Goal: Contribute content

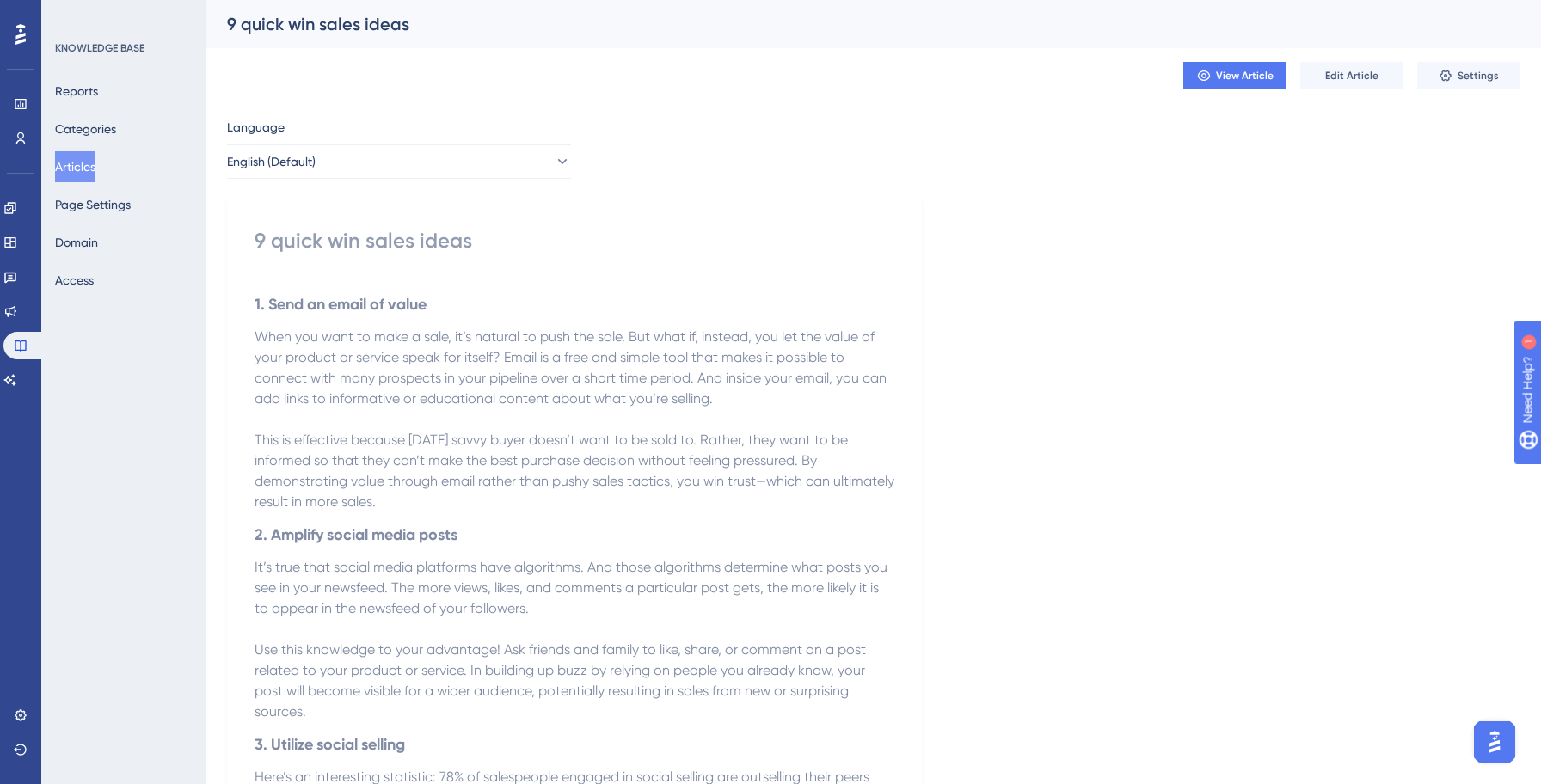
click at [319, 239] on div "9 quick win sales ideas" at bounding box center [574, 240] width 640 height 28
click at [1229, 58] on div "View Article Edit Article Settings" at bounding box center [873, 76] width 1294 height 55
click at [1230, 71] on span "View Article" at bounding box center [1245, 75] width 58 height 13
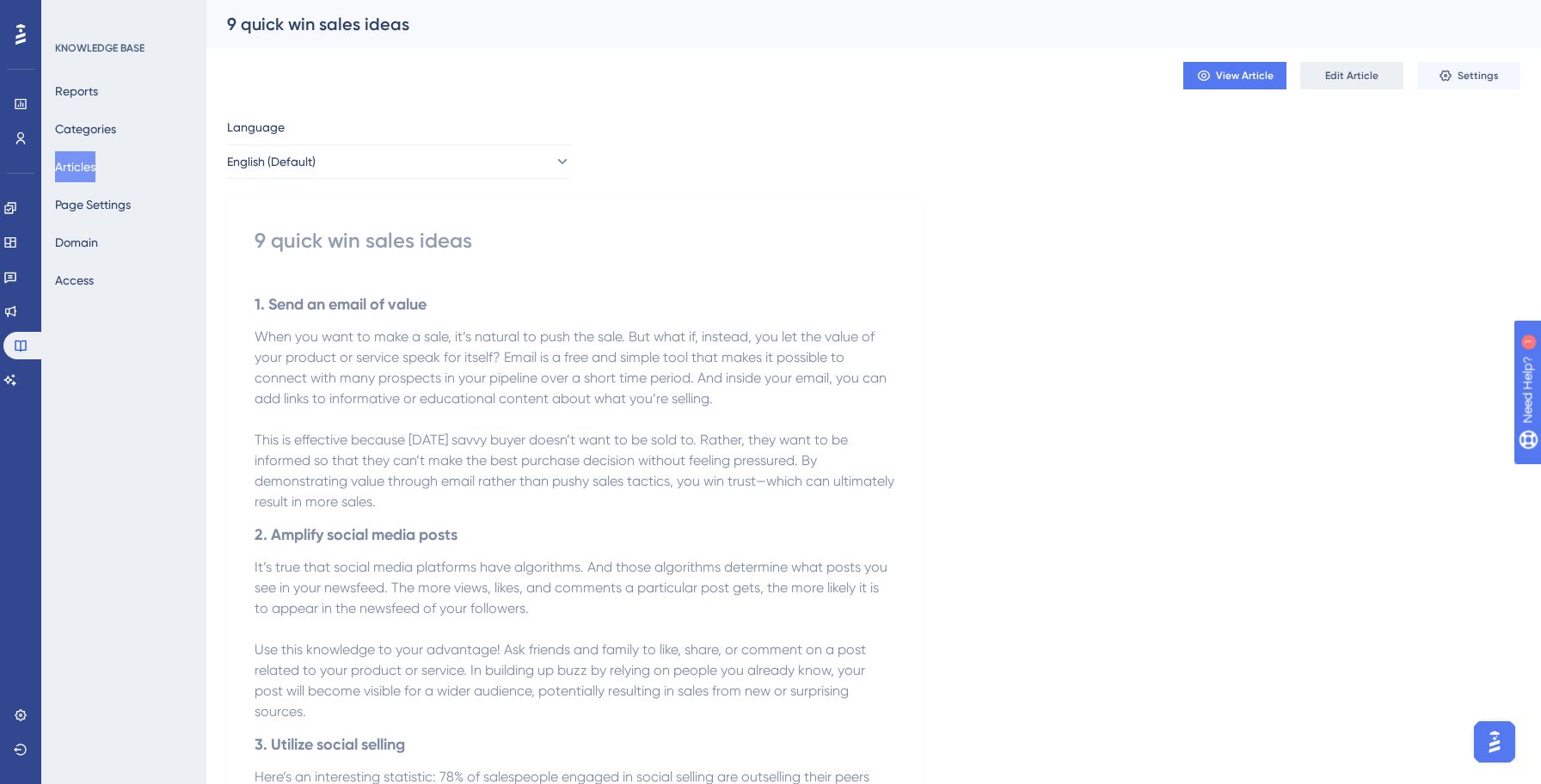
click at [1328, 73] on span "Edit Article" at bounding box center [1352, 75] width 53 height 13
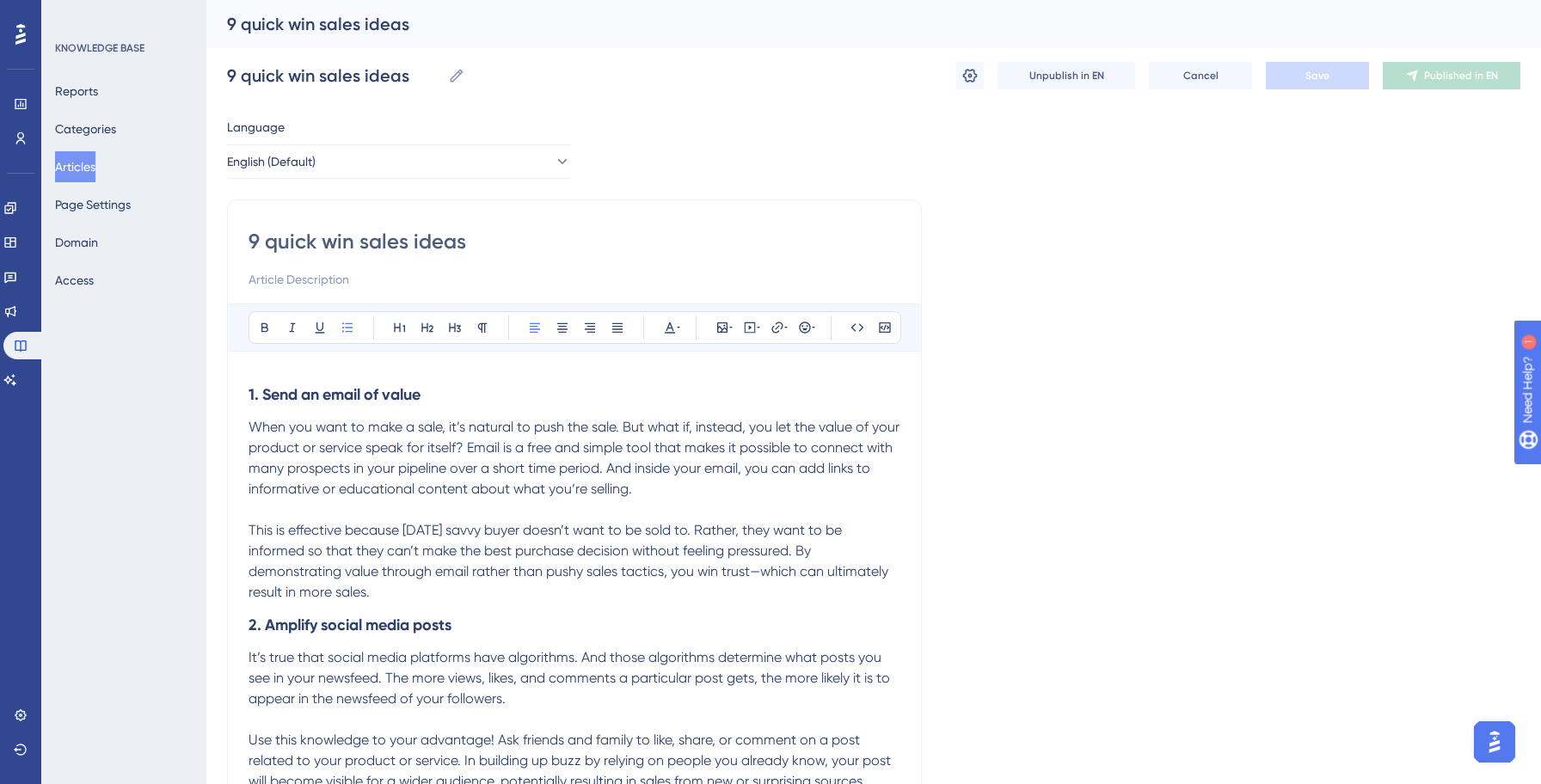
scroll to position [1728, 0]
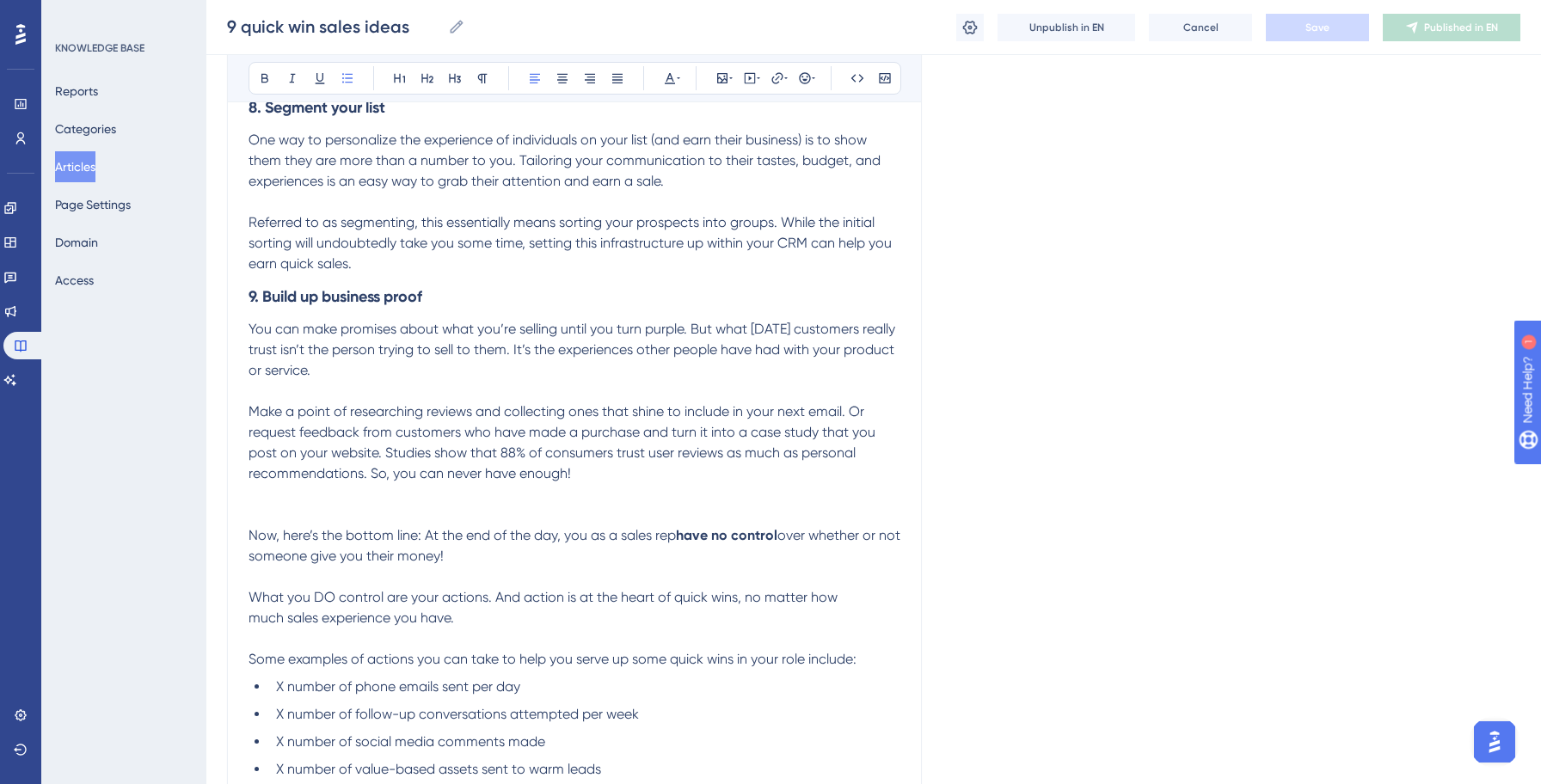
click at [95, 166] on button "Articles" at bounding box center [75, 166] width 40 height 31
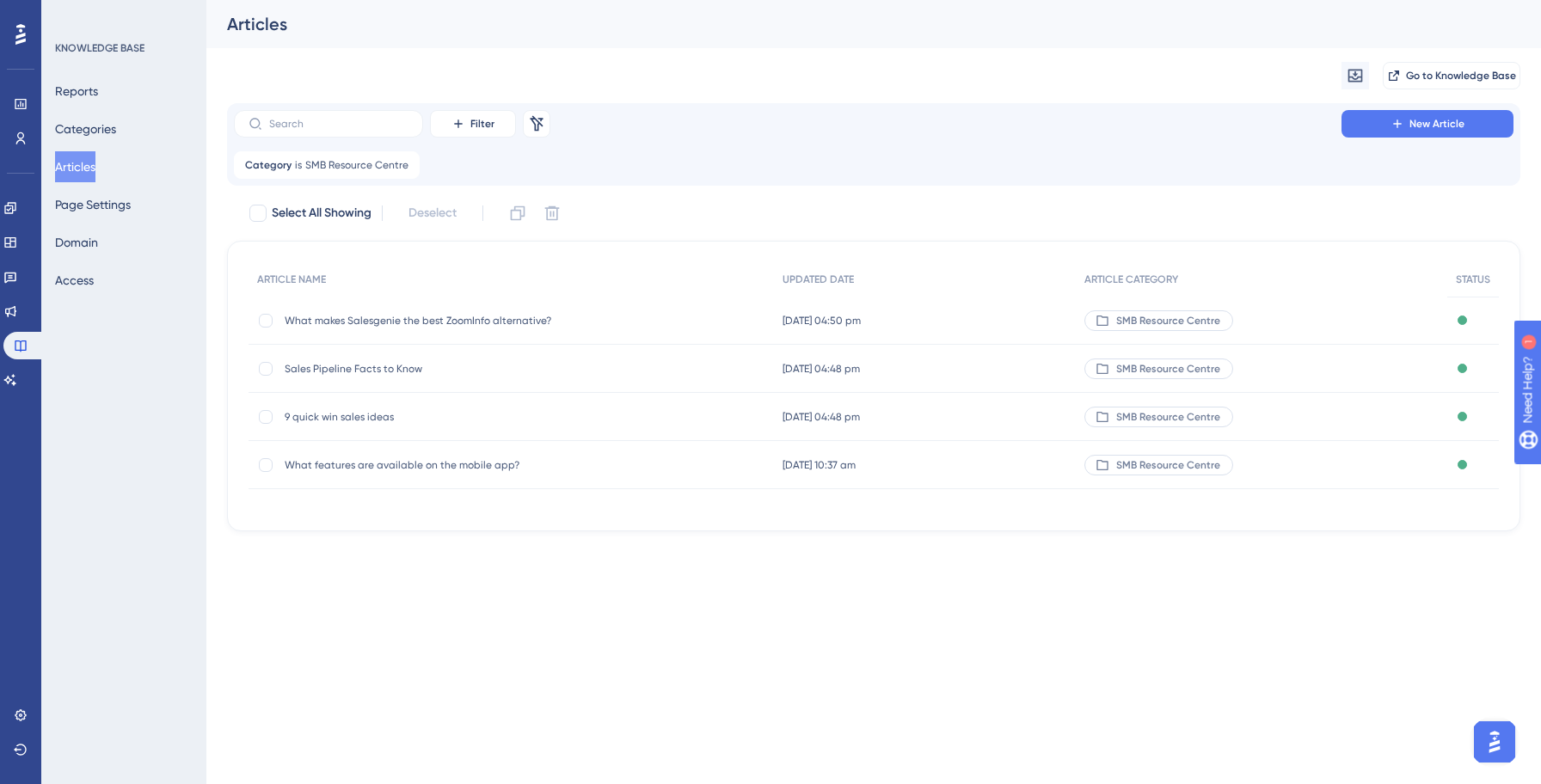
click at [337, 463] on span "What features are available on the mobile app?" at bounding box center [422, 465] width 275 height 13
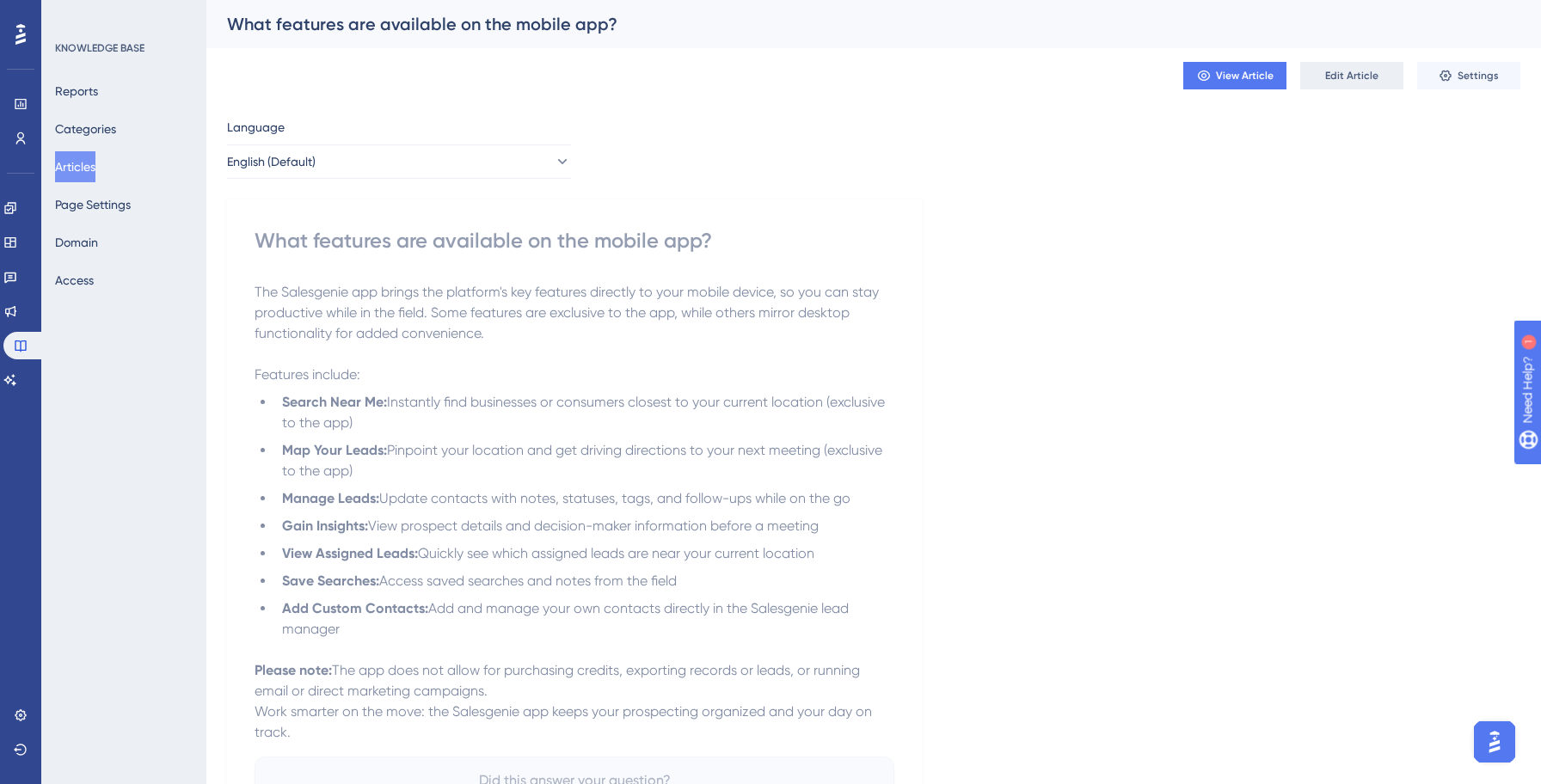
click at [1323, 84] on button "Edit Article" at bounding box center [1352, 76] width 103 height 28
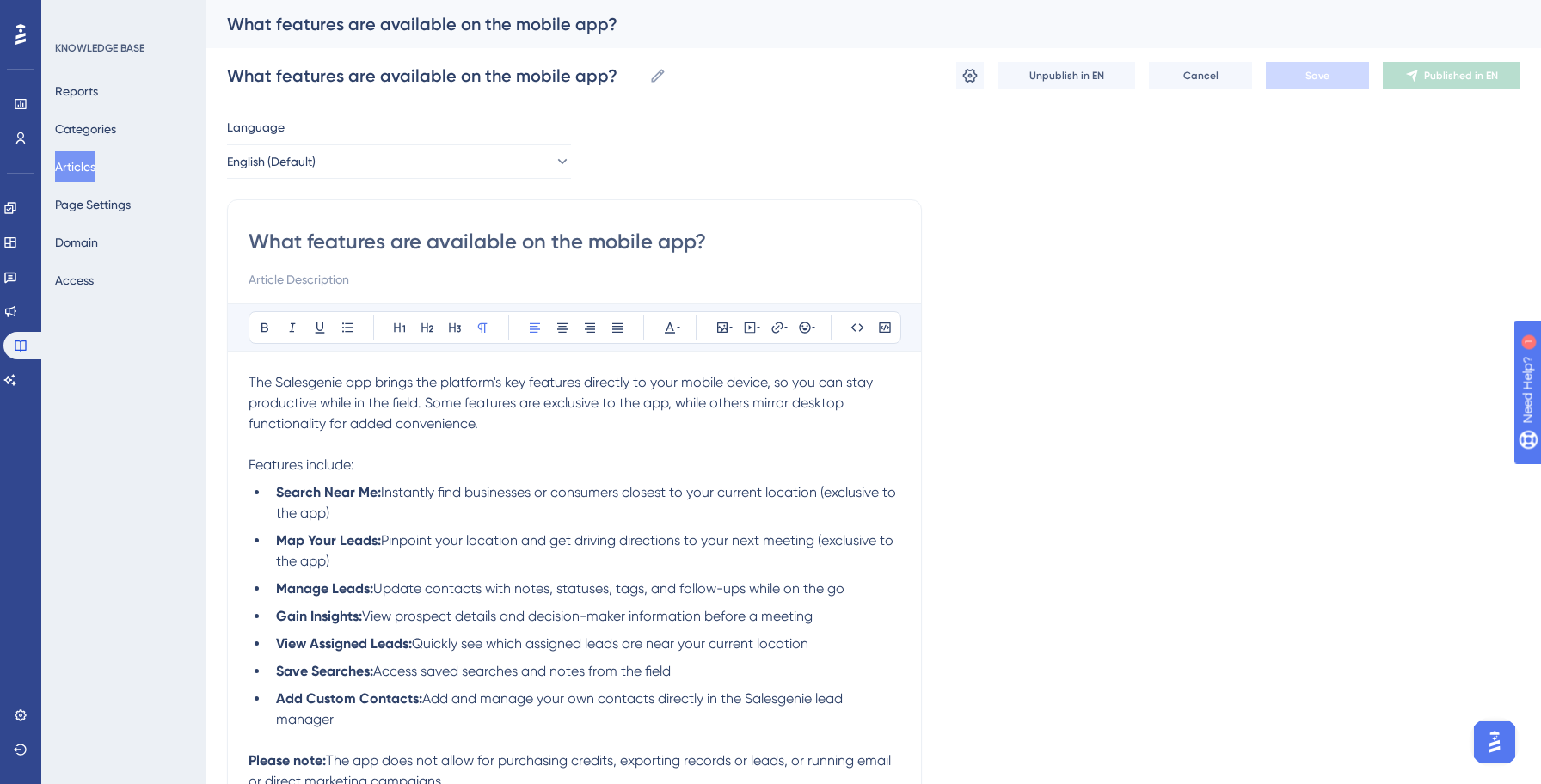
scroll to position [50, 0]
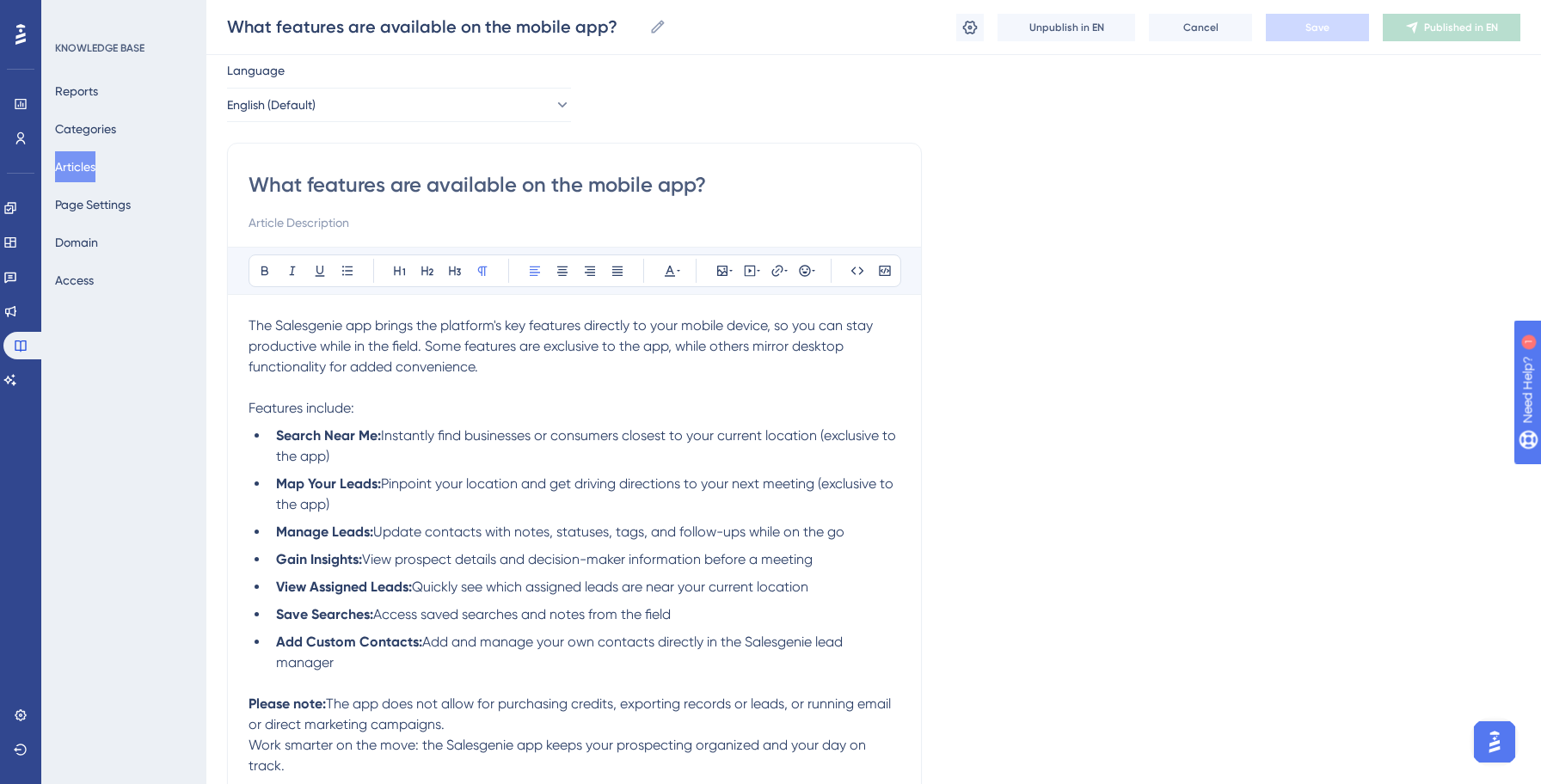
click at [277, 183] on input "What features are available on the mobile app?" at bounding box center [574, 184] width 652 height 28
click at [288, 190] on input "What features are available on the mobile app?" at bounding box center [574, 184] width 652 height 28
click at [301, 189] on input "What features are available on the mobile app?" at bounding box center [574, 184] width 652 height 28
type input "Wh features are available on the mobile app?"
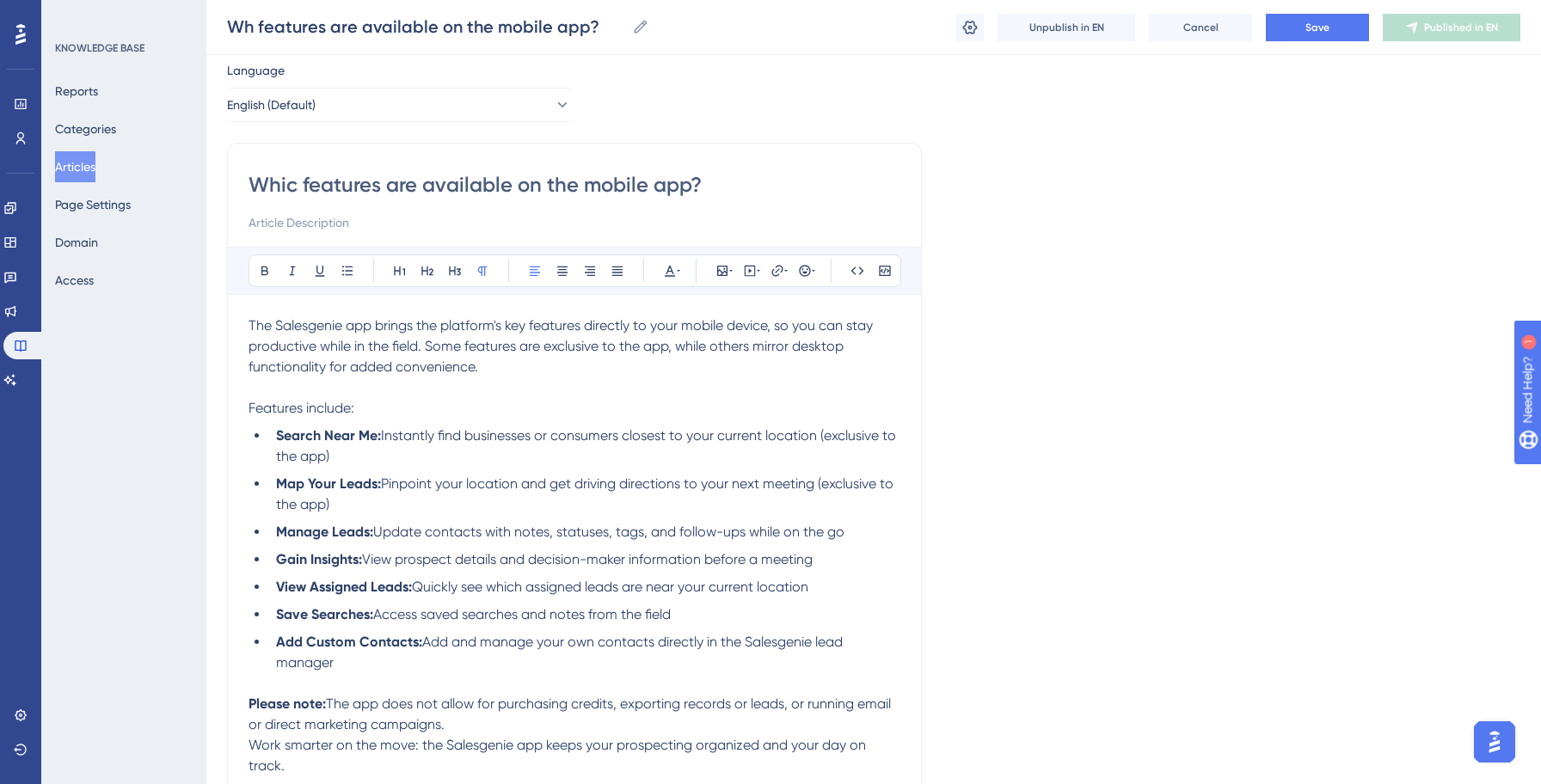
type input "Which features are available on the mobile app?"
click at [1305, 35] on button "Save" at bounding box center [1318, 27] width 103 height 28
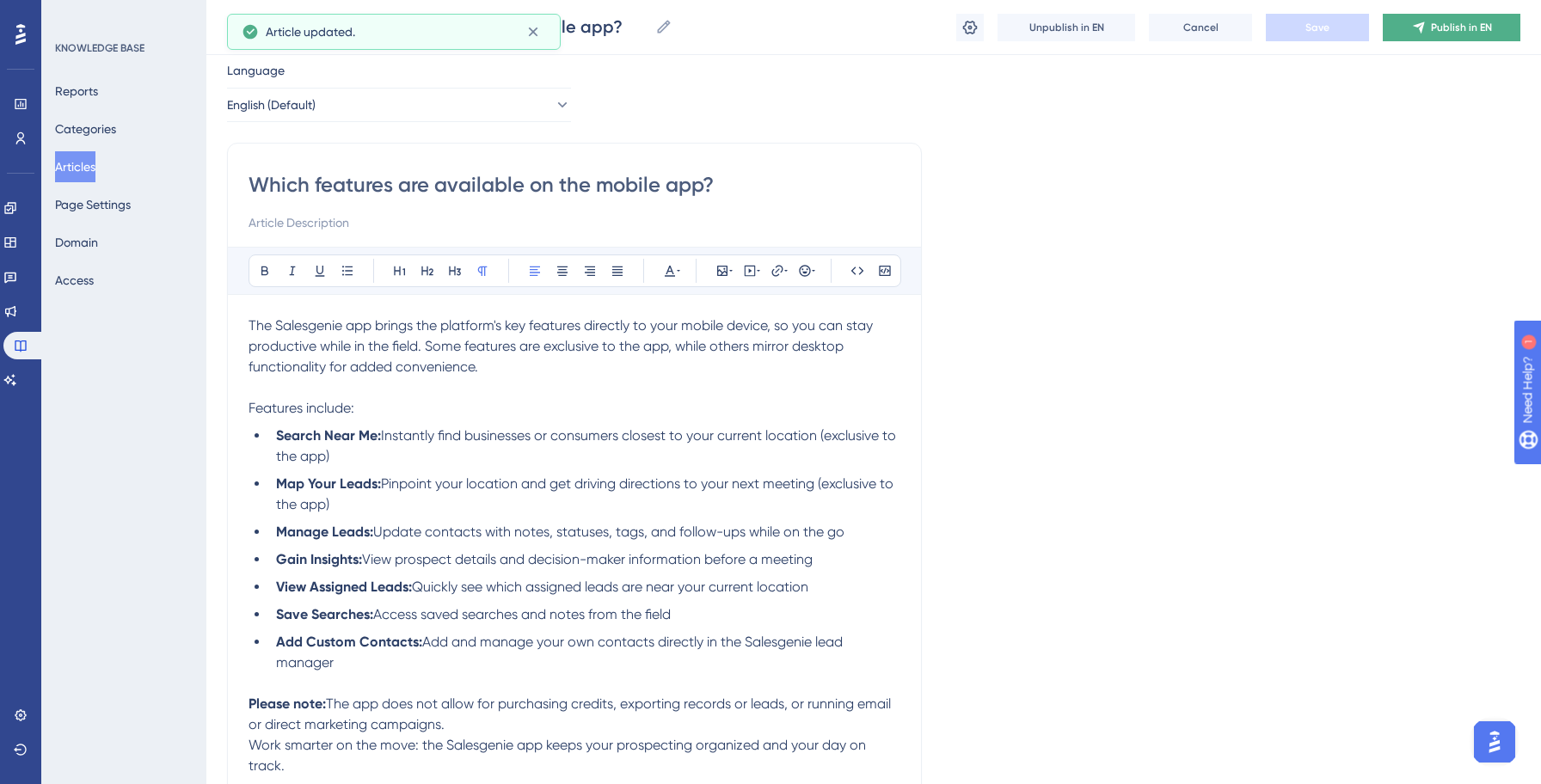
click at [1441, 34] on button "Publish in EN" at bounding box center [1452, 27] width 138 height 28
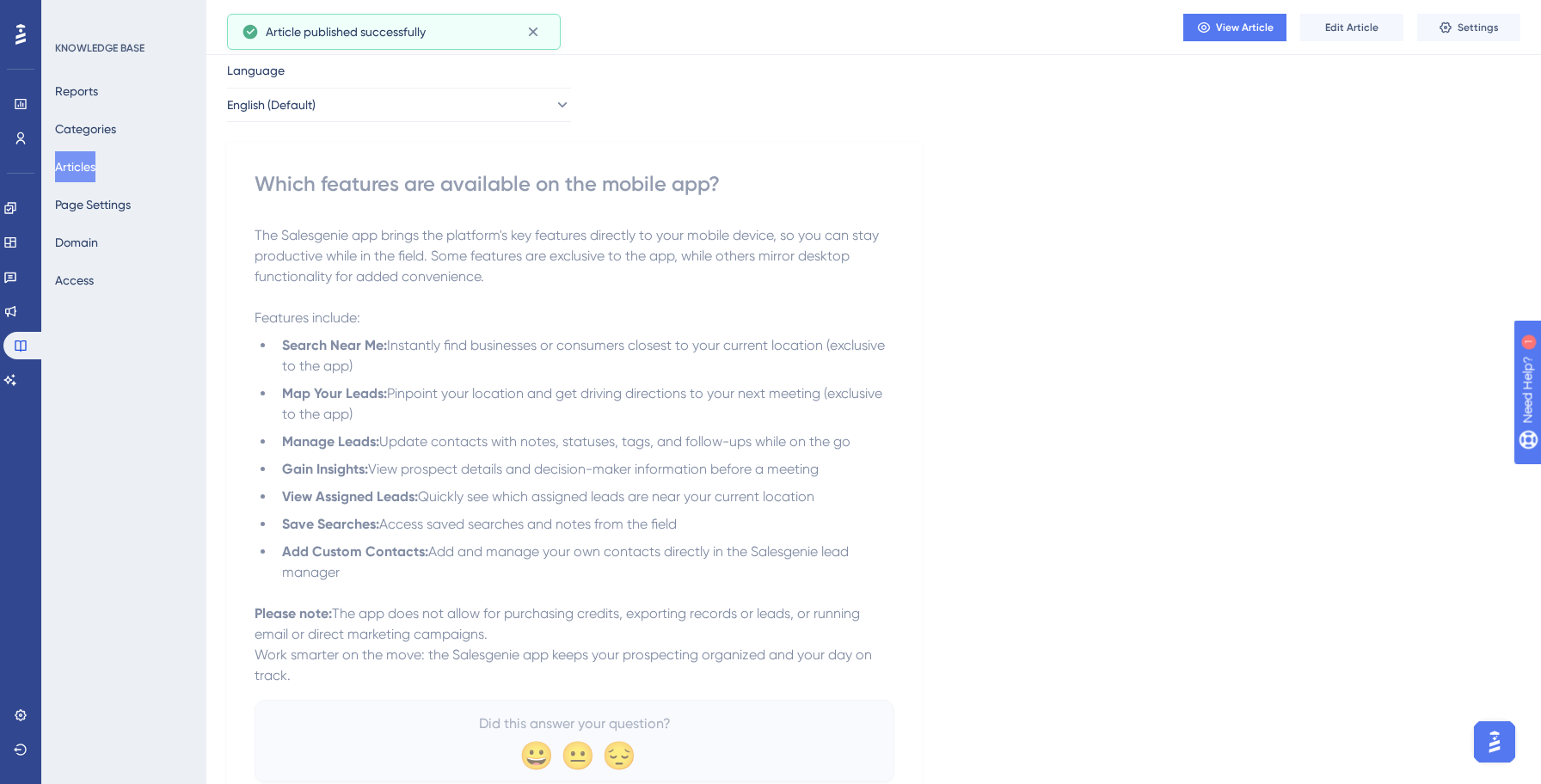
scroll to position [0, 0]
